Goal: Transaction & Acquisition: Purchase product/service

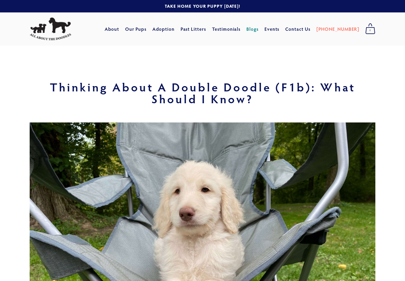
click at [147, 28] on link "Our Pups" at bounding box center [136, 29] width 22 height 11
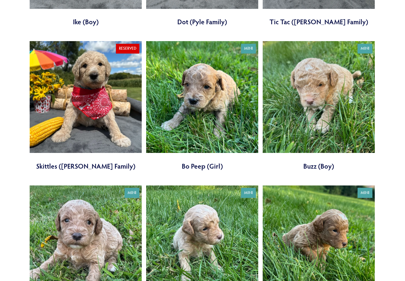
scroll to position [777, 0]
click at [231, 97] on link at bounding box center [202, 106] width 112 height 130
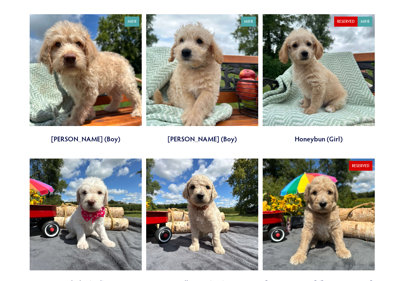
scroll to position [360, 0]
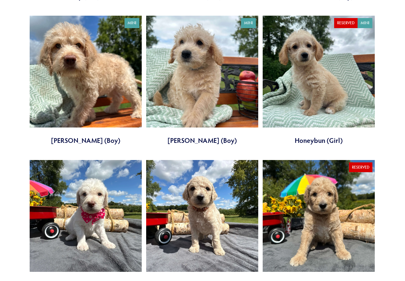
click at [239, 75] on link at bounding box center [202, 81] width 112 height 130
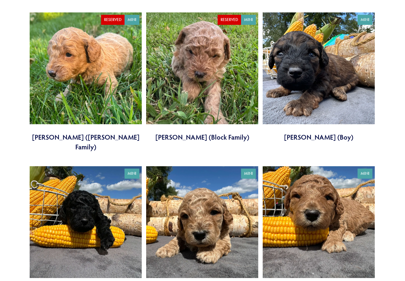
scroll to position [1095, 0]
click at [341, 73] on link at bounding box center [318, 77] width 112 height 130
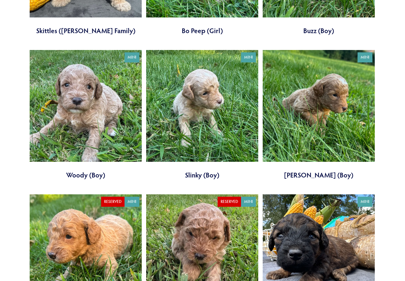
scroll to position [902, 0]
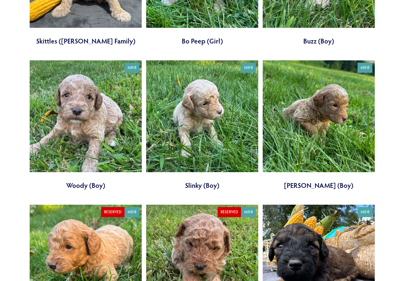
click at [300, 65] on link at bounding box center [318, 125] width 112 height 130
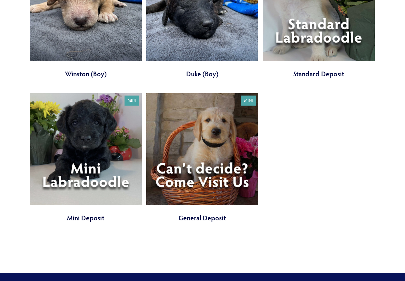
scroll to position [1891, 0]
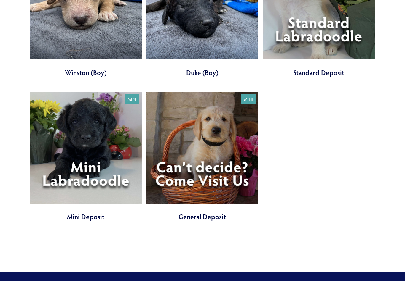
click at [125, 103] on link at bounding box center [86, 157] width 112 height 130
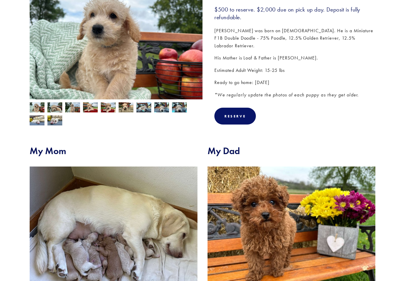
scroll to position [120, 0]
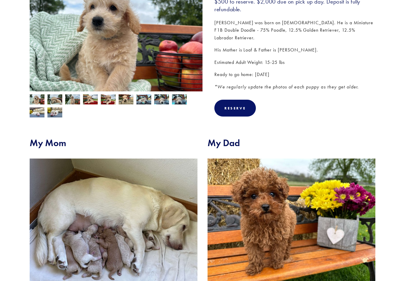
click at [57, 103] on img at bounding box center [54, 99] width 15 height 11
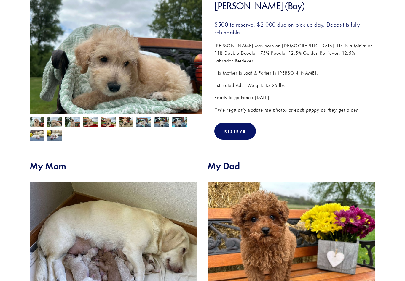
scroll to position [96, 0]
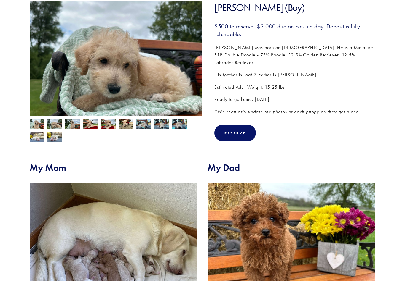
click at [75, 124] on img at bounding box center [72, 124] width 15 height 11
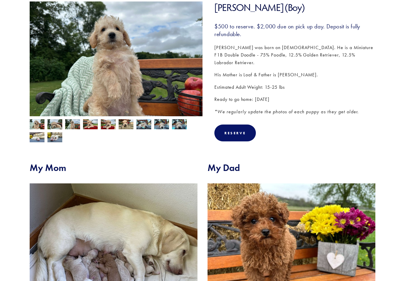
click at [95, 125] on img at bounding box center [90, 124] width 15 height 11
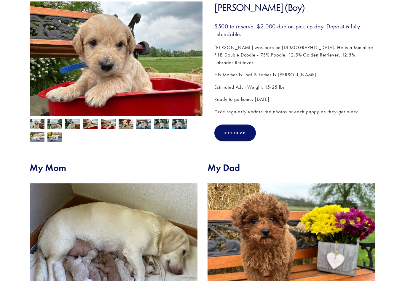
click at [110, 126] on img at bounding box center [108, 124] width 15 height 11
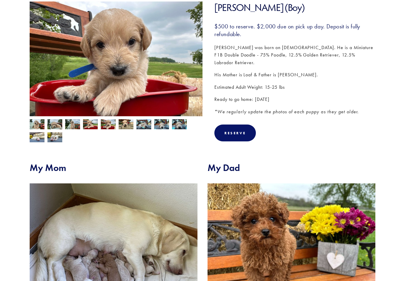
click at [60, 138] on img at bounding box center [54, 137] width 15 height 11
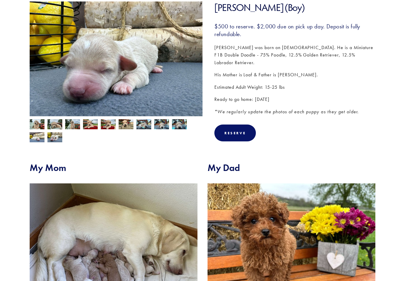
click at [38, 125] on img at bounding box center [37, 124] width 15 height 11
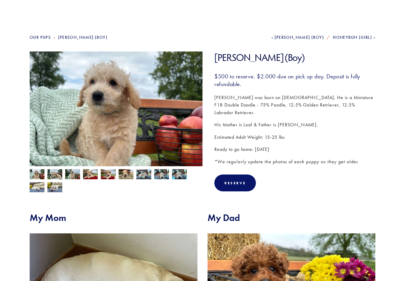
scroll to position [39, 0]
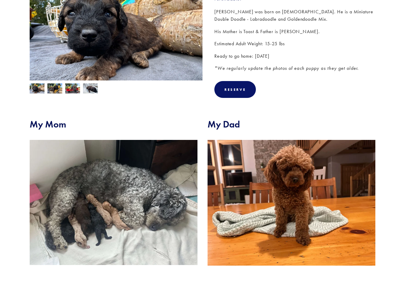
scroll to position [131, 0]
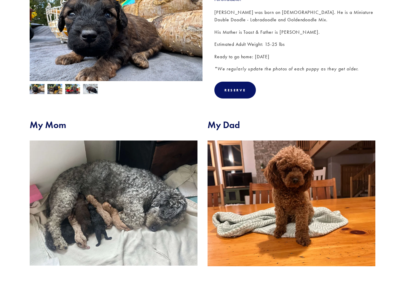
click at [57, 88] on img at bounding box center [54, 89] width 15 height 11
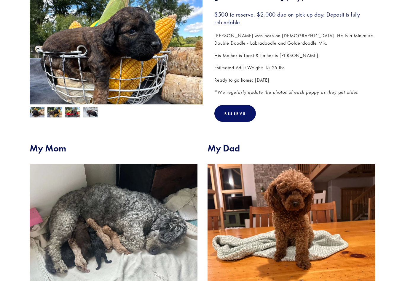
scroll to position [107, 0]
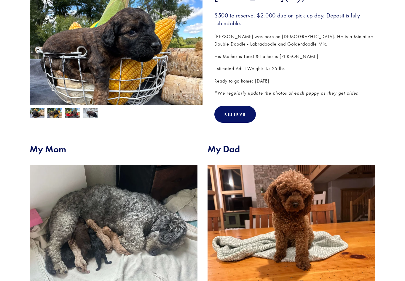
click at [76, 112] on img at bounding box center [72, 113] width 15 height 11
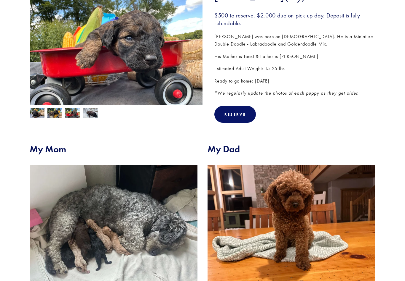
click at [96, 109] on img at bounding box center [90, 113] width 15 height 11
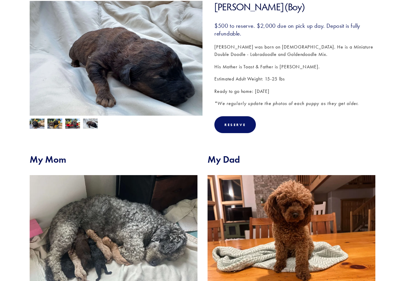
scroll to position [94, 0]
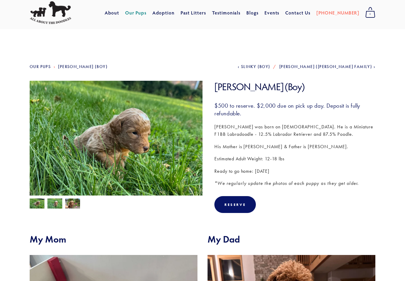
scroll to position [12, 0]
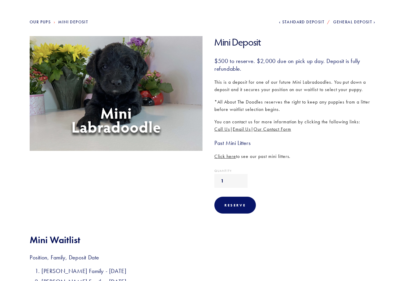
scroll to position [60, 0]
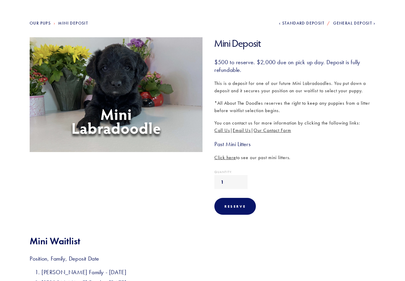
click at [227, 155] on span "Click here" at bounding box center [225, 158] width 22 height 6
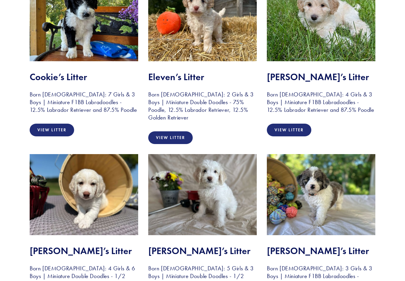
scroll to position [506, 0]
click at [57, 130] on link "View Litter" at bounding box center [52, 130] width 44 height 13
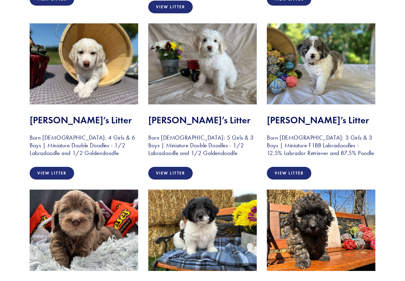
scroll to position [637, 0]
click at [328, 68] on img at bounding box center [321, 63] width 108 height 81
click at [303, 167] on link "View Litter" at bounding box center [289, 173] width 44 height 13
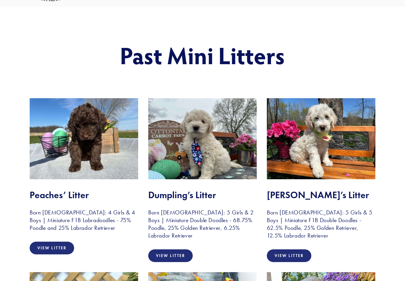
scroll to position [0, 0]
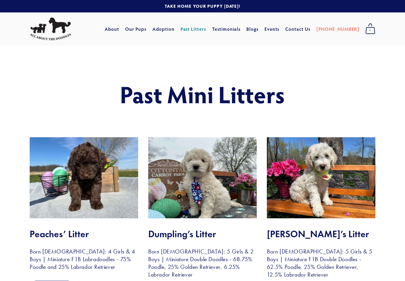
click at [147, 27] on link "Our Pups" at bounding box center [136, 29] width 22 height 11
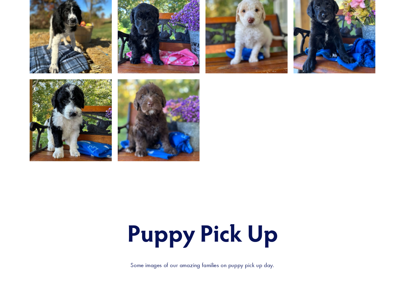
scroll to position [544, 0]
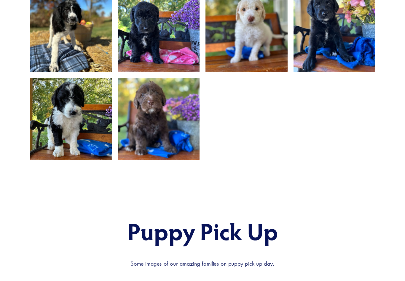
click at [181, 115] on img at bounding box center [158, 119] width 109 height 82
click at [96, 107] on img at bounding box center [70, 119] width 109 height 82
click at [93, 111] on img at bounding box center [70, 119] width 109 height 82
click at [91, 106] on img at bounding box center [70, 119] width 109 height 82
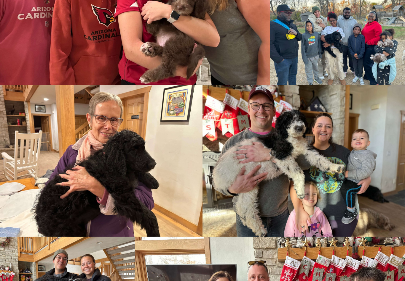
scroll to position [1099, 0]
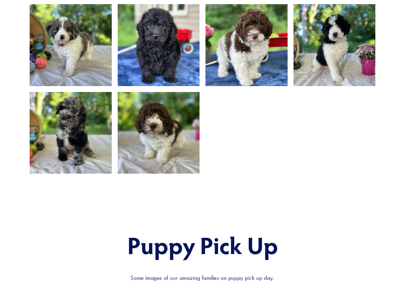
scroll to position [449, 0]
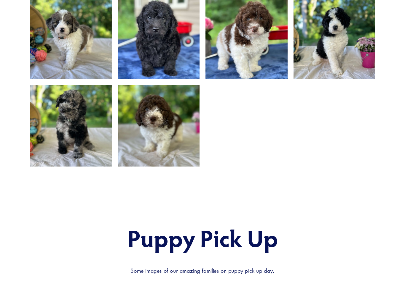
click at [89, 38] on img at bounding box center [70, 38] width 109 height 82
click at [78, 57] on img at bounding box center [70, 38] width 109 height 82
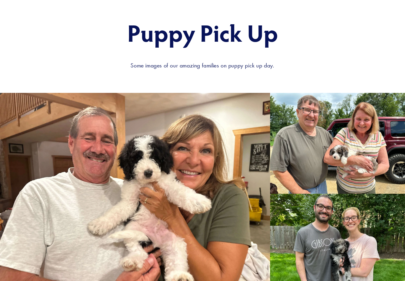
scroll to position [648, 0]
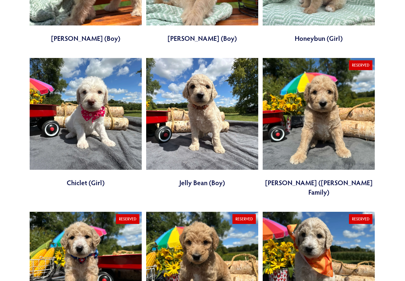
scroll to position [462, 0]
click at [238, 89] on link at bounding box center [202, 123] width 112 height 130
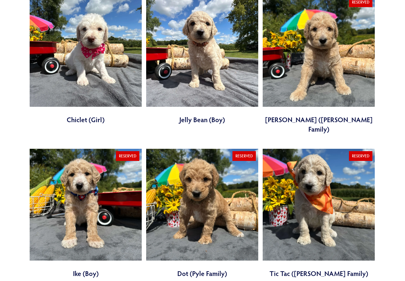
scroll to position [523, 0]
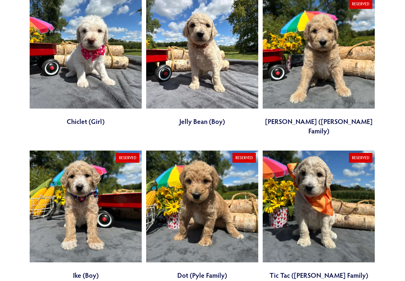
click at [308, 156] on link at bounding box center [318, 216] width 112 height 130
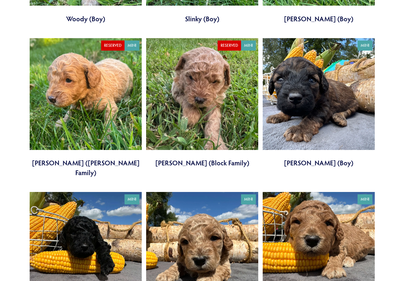
scroll to position [1069, 0]
click at [124, 80] on link at bounding box center [86, 107] width 112 height 139
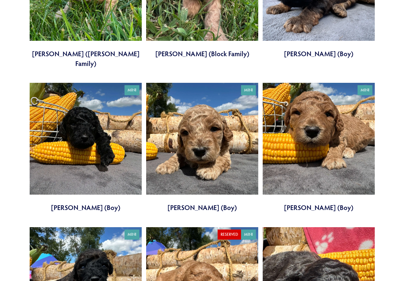
scroll to position [1180, 0]
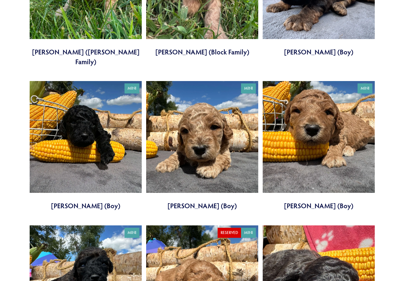
click at [119, 100] on link at bounding box center [86, 146] width 112 height 130
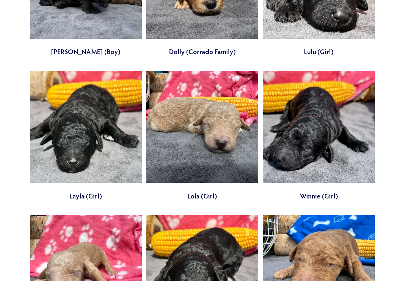
scroll to position [1479, 0]
click at [236, 92] on link at bounding box center [202, 136] width 112 height 130
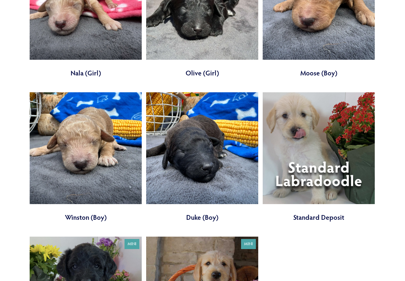
scroll to position [1779, 0]
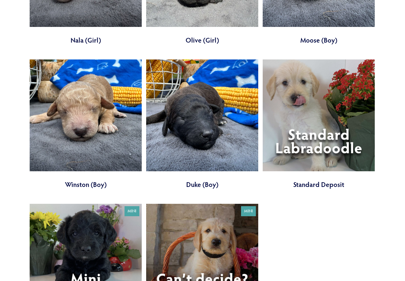
click at [299, 77] on link at bounding box center [318, 125] width 112 height 130
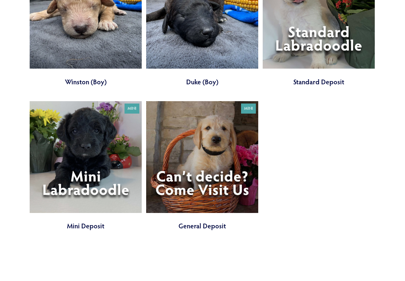
scroll to position [1886, 0]
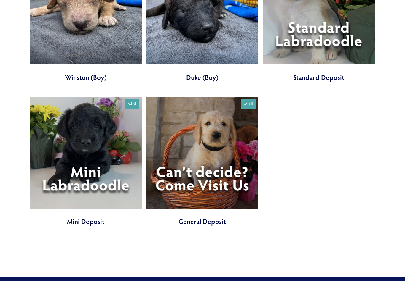
click at [240, 97] on link at bounding box center [202, 162] width 112 height 130
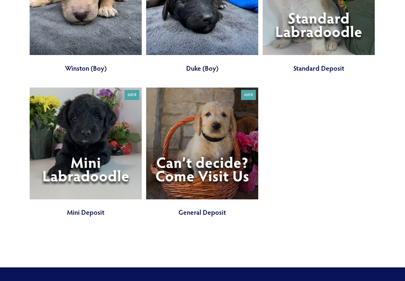
click at [114, 95] on link at bounding box center [86, 153] width 112 height 130
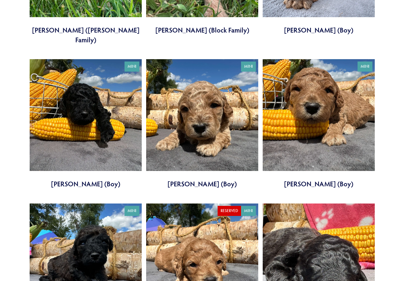
scroll to position [1202, 0]
click at [325, 59] on link at bounding box center [318, 124] width 112 height 130
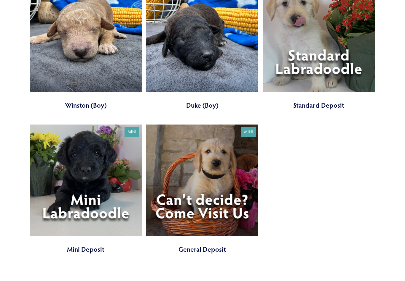
scroll to position [1859, 0]
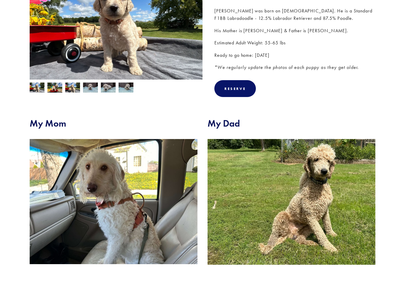
scroll to position [130, 0]
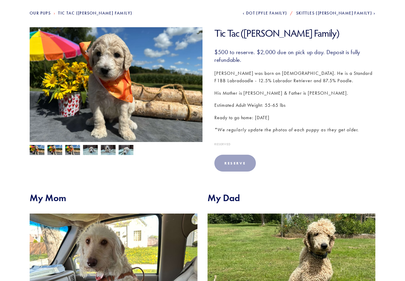
scroll to position [69, 0]
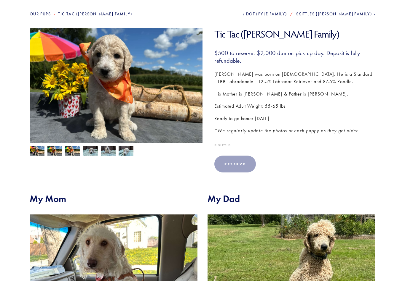
click at [52, 142] on img at bounding box center [116, 92] width 173 height 129
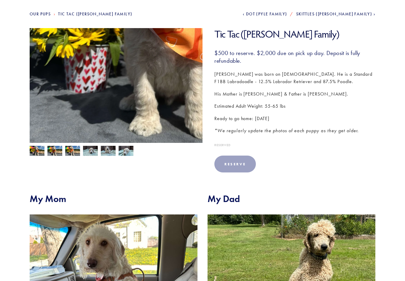
click at [76, 146] on img at bounding box center [72, 151] width 15 height 11
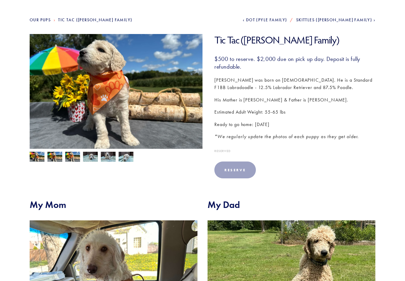
scroll to position [56, 0]
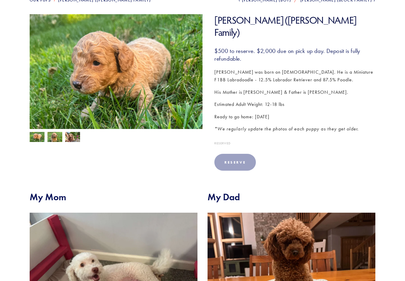
scroll to position [83, 0]
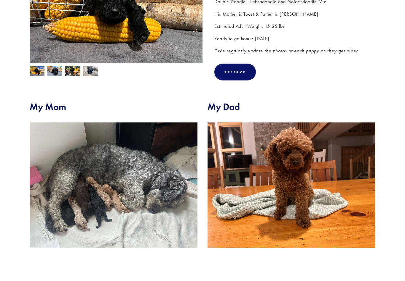
scroll to position [149, 0]
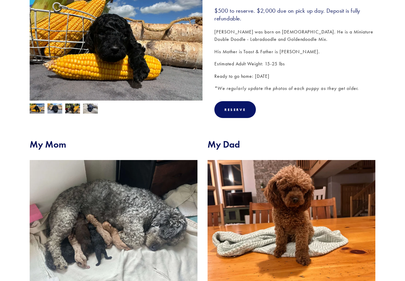
click at [58, 110] on img at bounding box center [54, 109] width 15 height 11
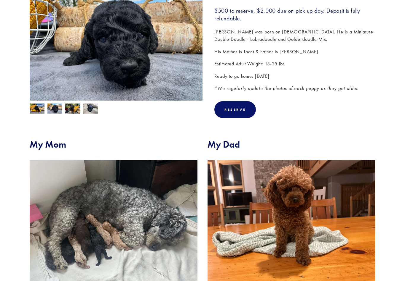
scroll to position [111, 0]
click at [76, 107] on img at bounding box center [72, 109] width 15 height 11
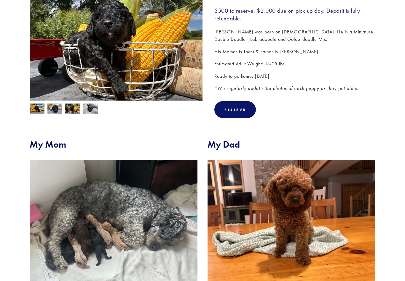
click at [94, 106] on img at bounding box center [90, 108] width 15 height 11
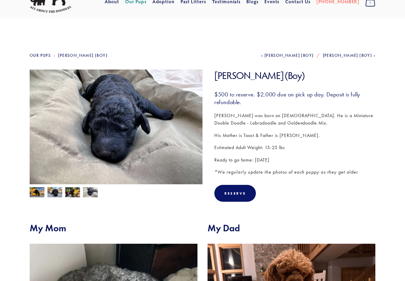
scroll to position [12, 0]
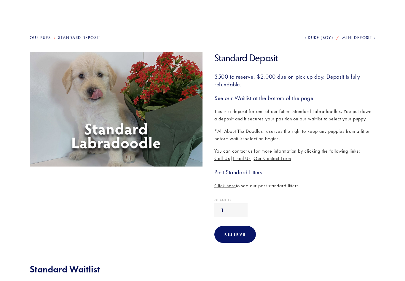
scroll to position [43, 0]
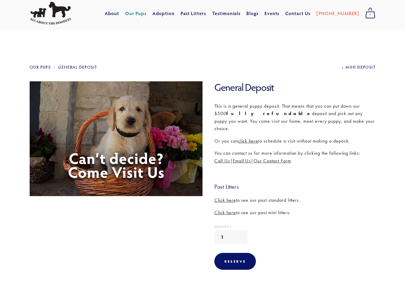
scroll to position [12, 0]
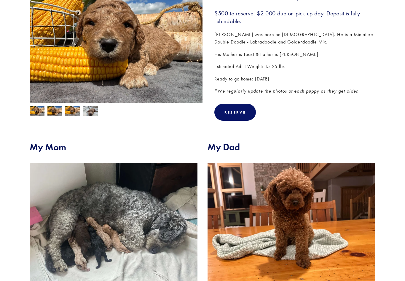
scroll to position [105, 0]
